Goal: Answer question/provide support

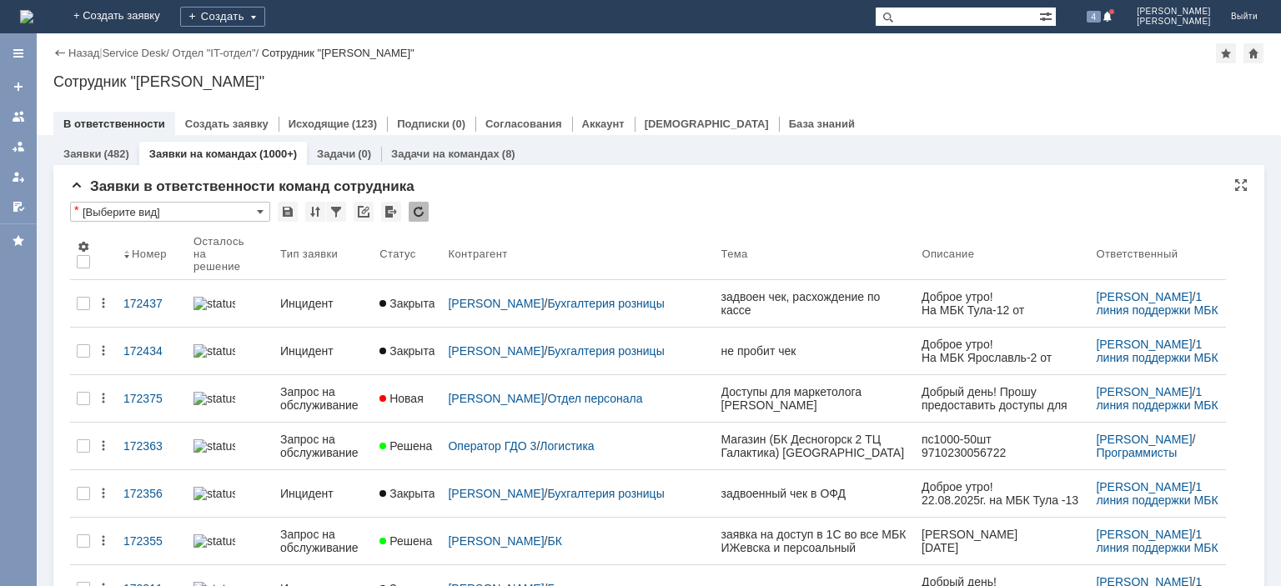
click at [422, 209] on div at bounding box center [419, 212] width 20 height 20
click at [425, 213] on div at bounding box center [419, 212] width 20 height 20
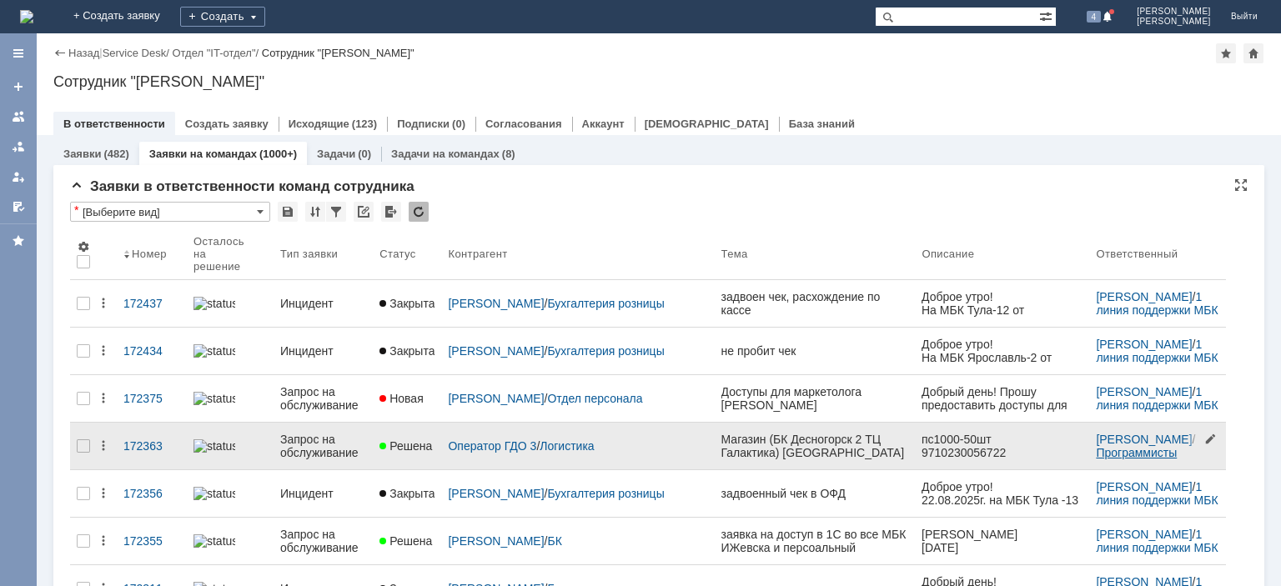
click at [1096, 446] on link "Программисты" at bounding box center [1136, 452] width 81 height 13
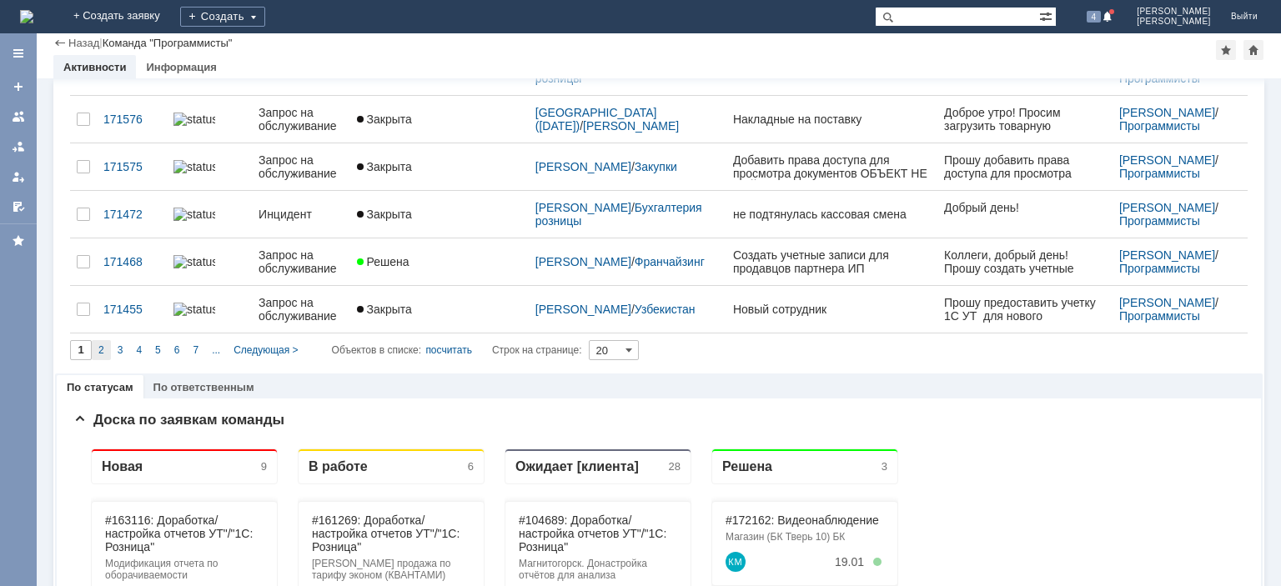
click at [108, 340] on div "2" at bounding box center [101, 350] width 19 height 20
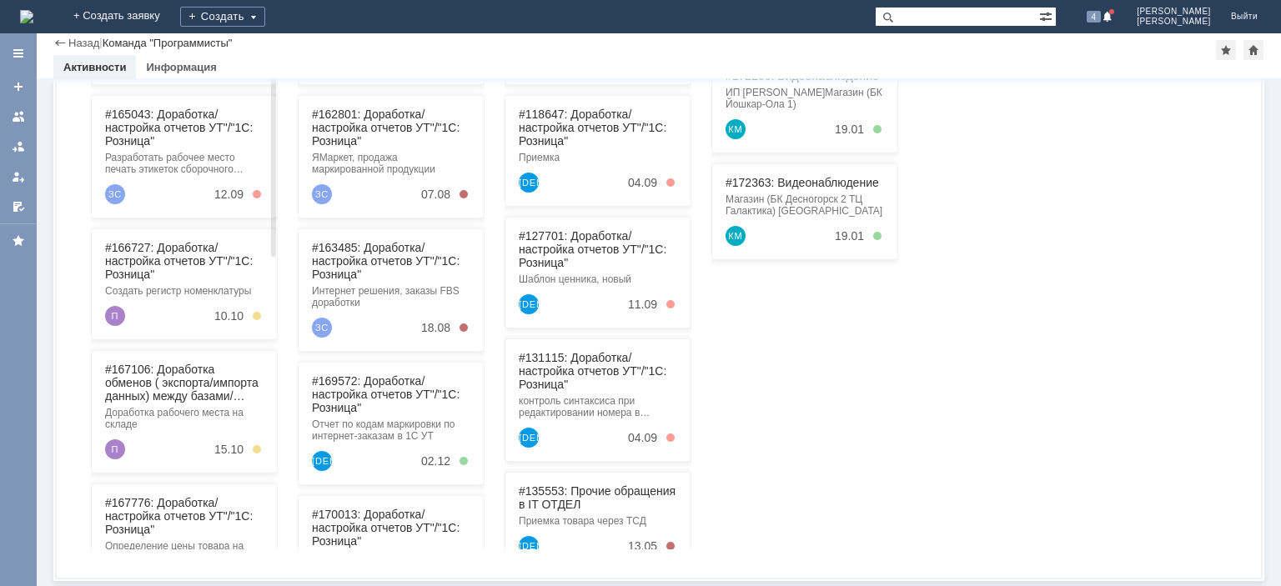
type input "2"
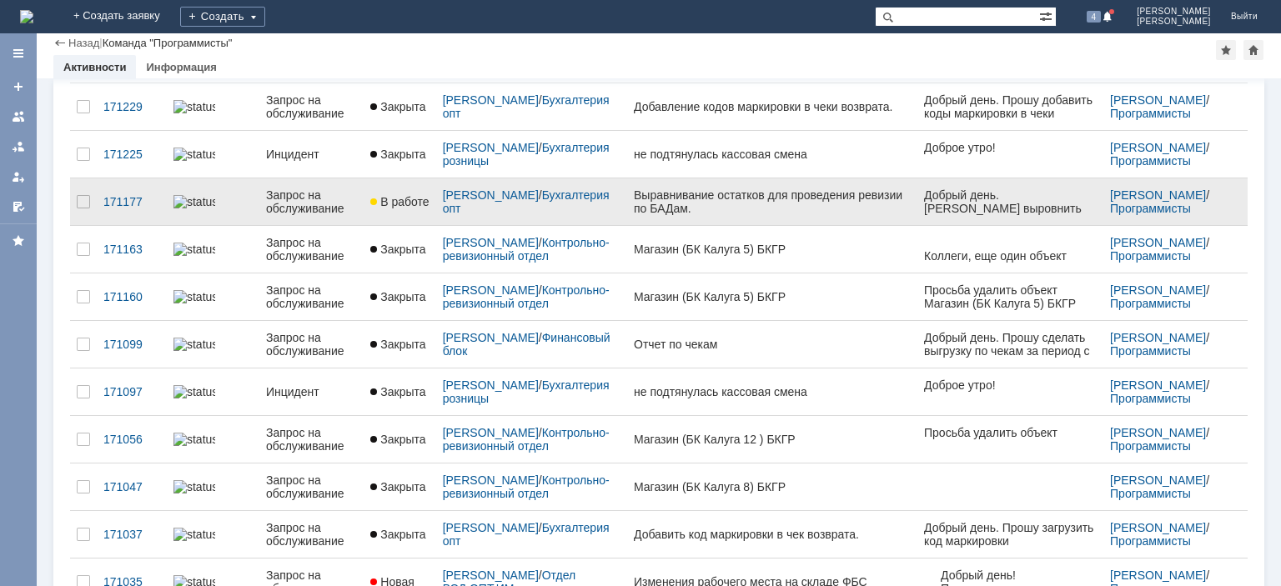
click at [299, 197] on div "Запрос на обслуживание" at bounding box center [311, 201] width 91 height 27
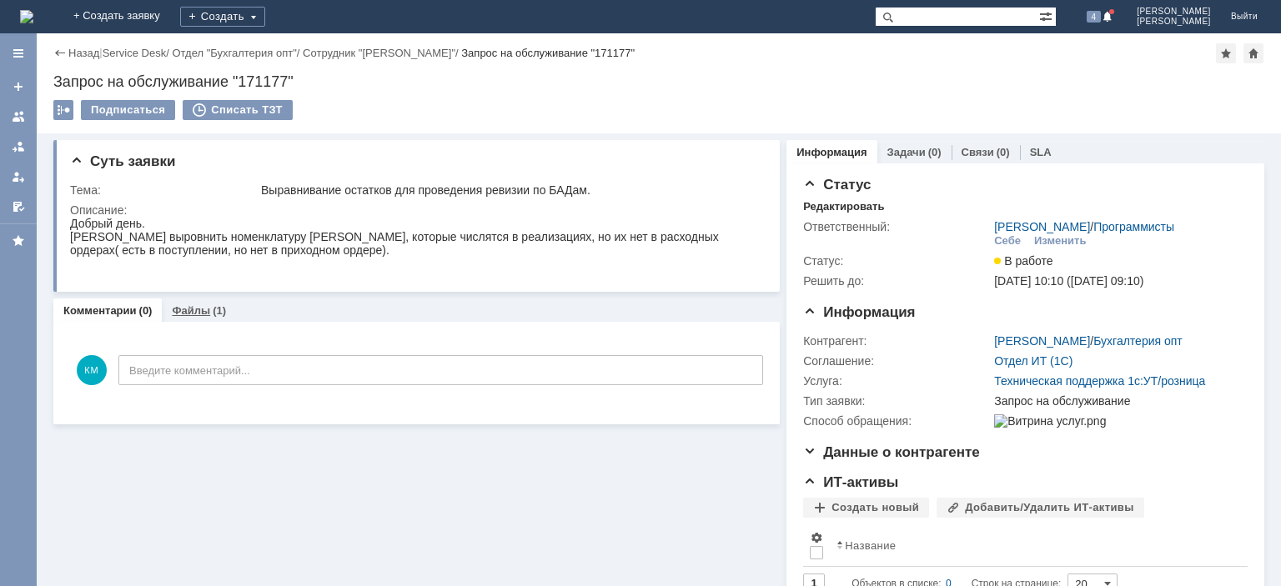
click at [187, 311] on link "Файлы" at bounding box center [191, 310] width 38 height 13
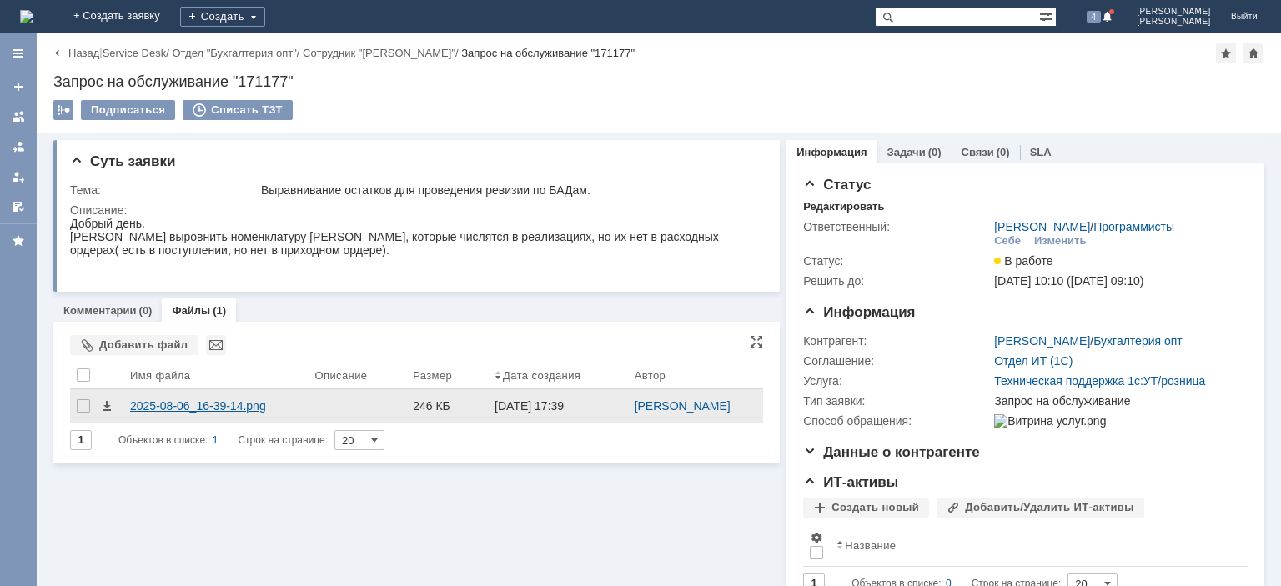
click at [215, 405] on div "2025-08-06_16-39-14.png" at bounding box center [215, 406] width 171 height 13
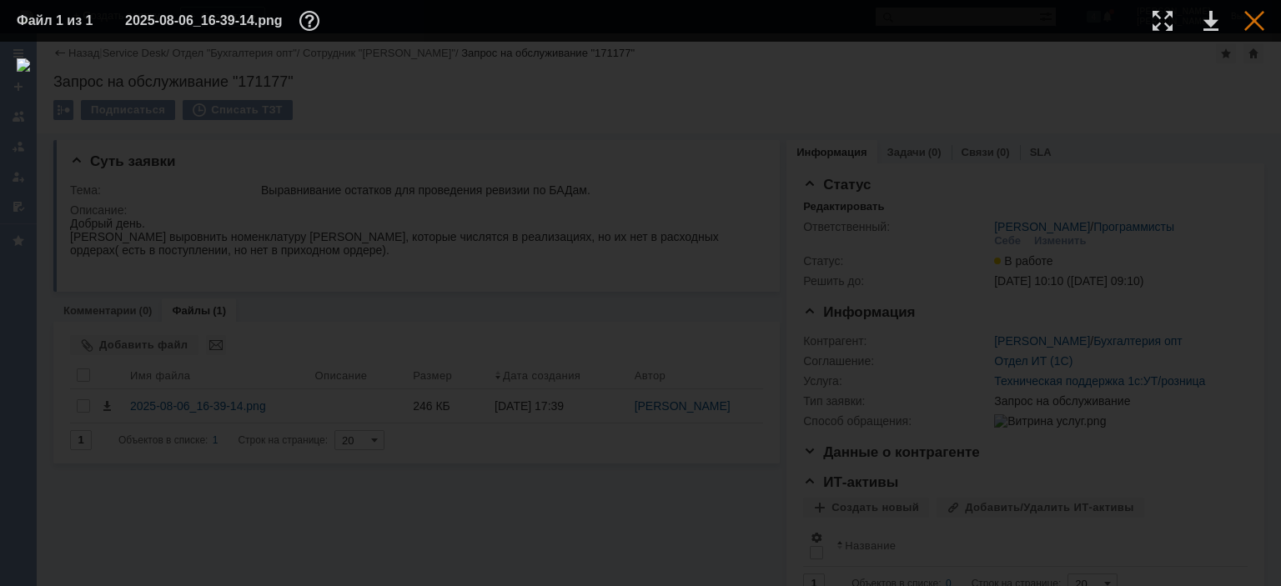
click at [1258, 23] on div at bounding box center [1254, 21] width 20 height 20
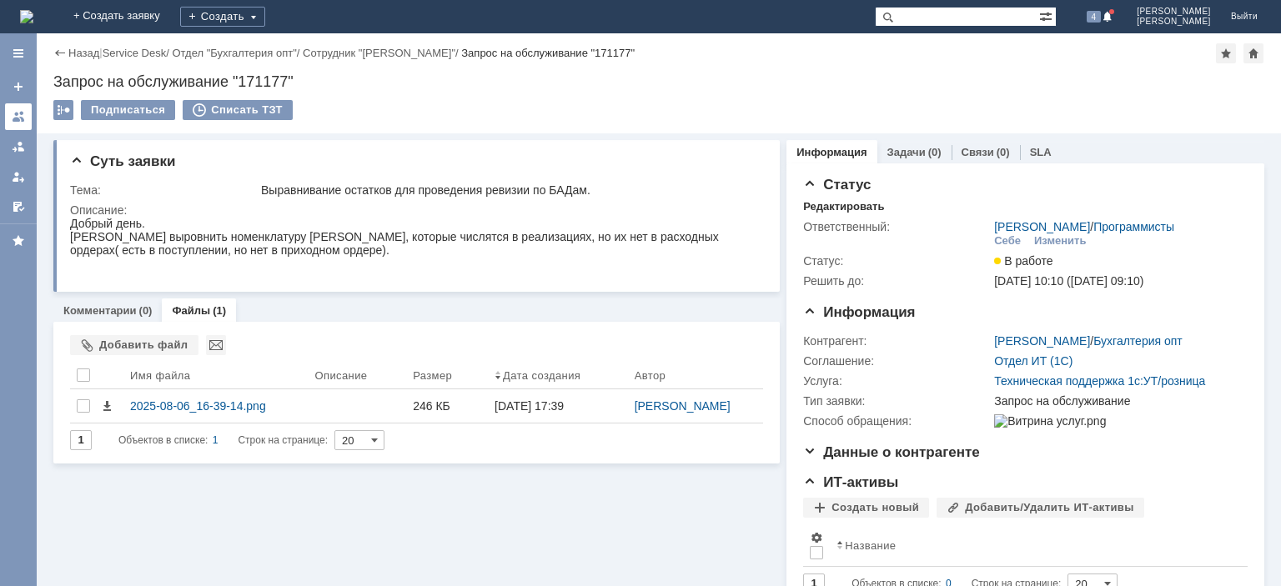
click at [21, 115] on div at bounding box center [18, 116] width 13 height 13
